Goal: Transaction & Acquisition: Purchase product/service

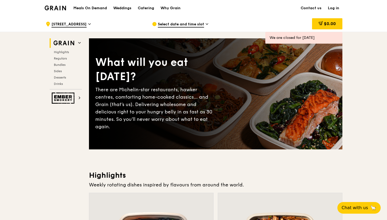
click at [203, 20] on div "Select date and time slot" at bounding box center [201, 24] width 98 height 16
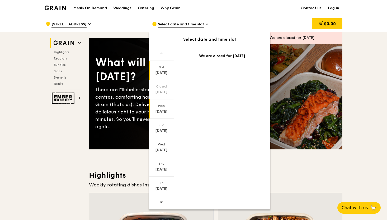
click at [161, 113] on div "[DATE]" at bounding box center [162, 111] width 24 height 5
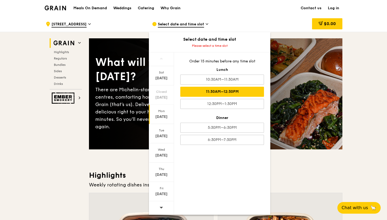
click at [232, 94] on div "11:30AM–12:30PM" at bounding box center [222, 92] width 84 height 10
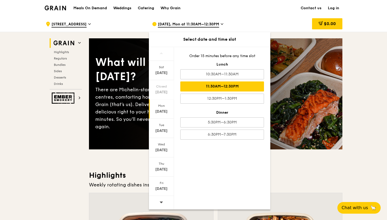
click at [247, 87] on div "11:30AM–12:30PM" at bounding box center [222, 86] width 84 height 10
click at [250, 173] on div "[DATE] Closed [DATE] [DATE] [DATE] [DATE] [DATE] [DATE] Order 15 minutes before…" at bounding box center [209, 128] width 121 height 162
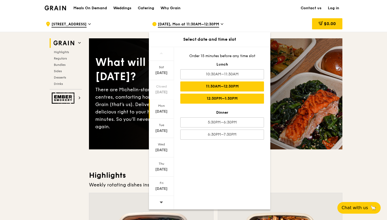
click at [228, 101] on div "12:30PM–1:30PM" at bounding box center [222, 98] width 84 height 10
click at [231, 84] on div "11:30AM–12:30PM" at bounding box center [222, 86] width 84 height 10
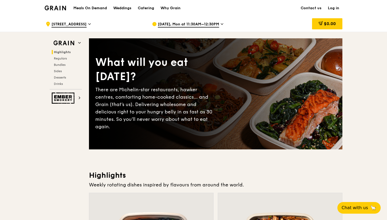
click at [101, 8] on h1 "Meals On Demand" at bounding box center [90, 8] width 34 height 5
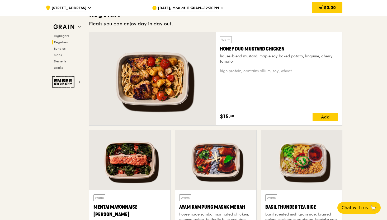
scroll to position [348, 0]
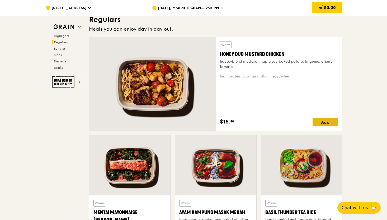
click at [329, 124] on div "Add" at bounding box center [325, 122] width 25 height 8
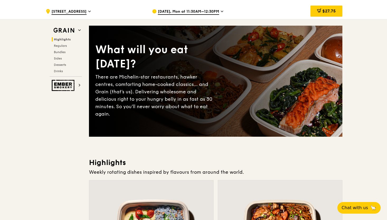
scroll to position [0, 0]
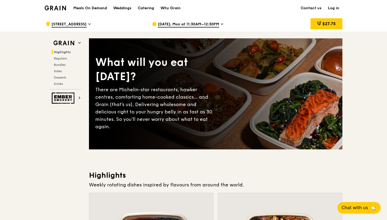
click at [330, 28] on div "$27.75" at bounding box center [327, 23] width 32 height 11
